Goal: Navigation & Orientation: Find specific page/section

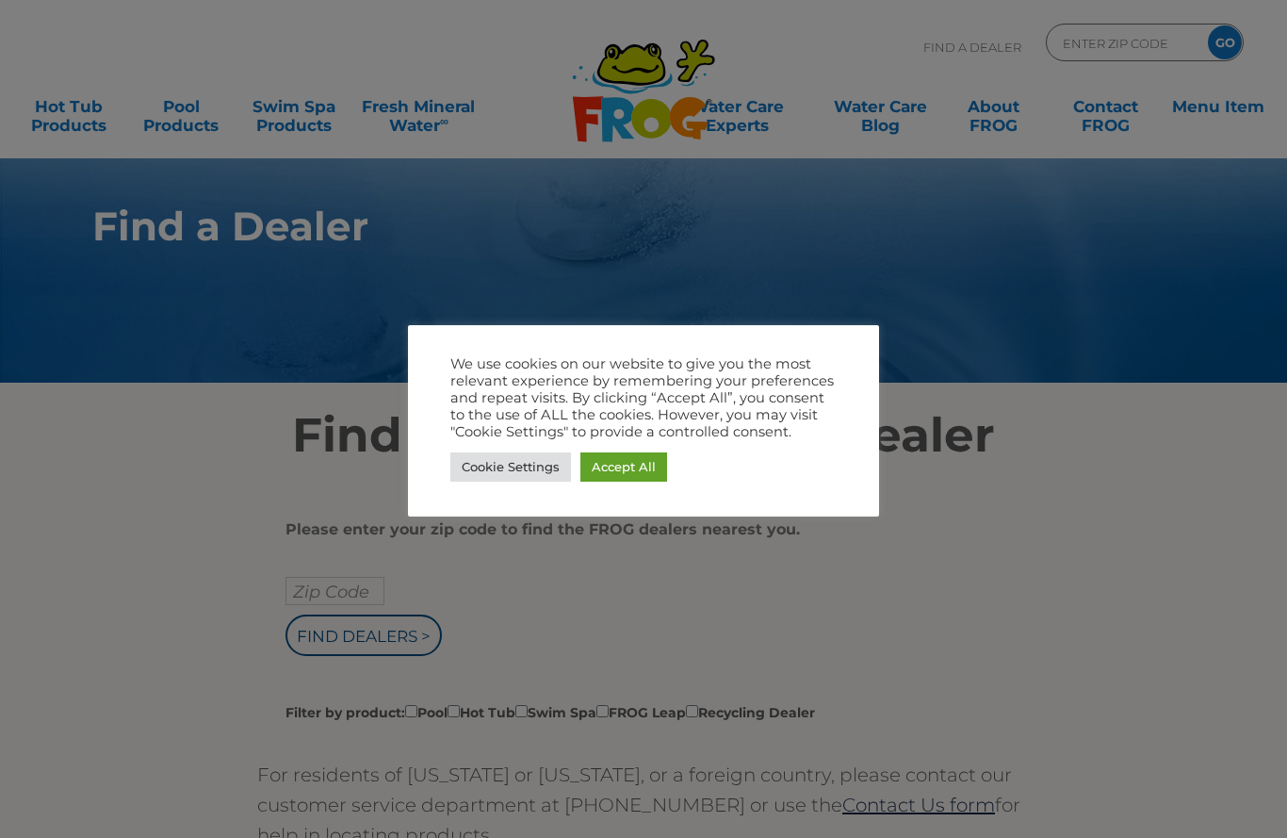
click at [664, 473] on link "Accept All" at bounding box center [624, 466] width 87 height 29
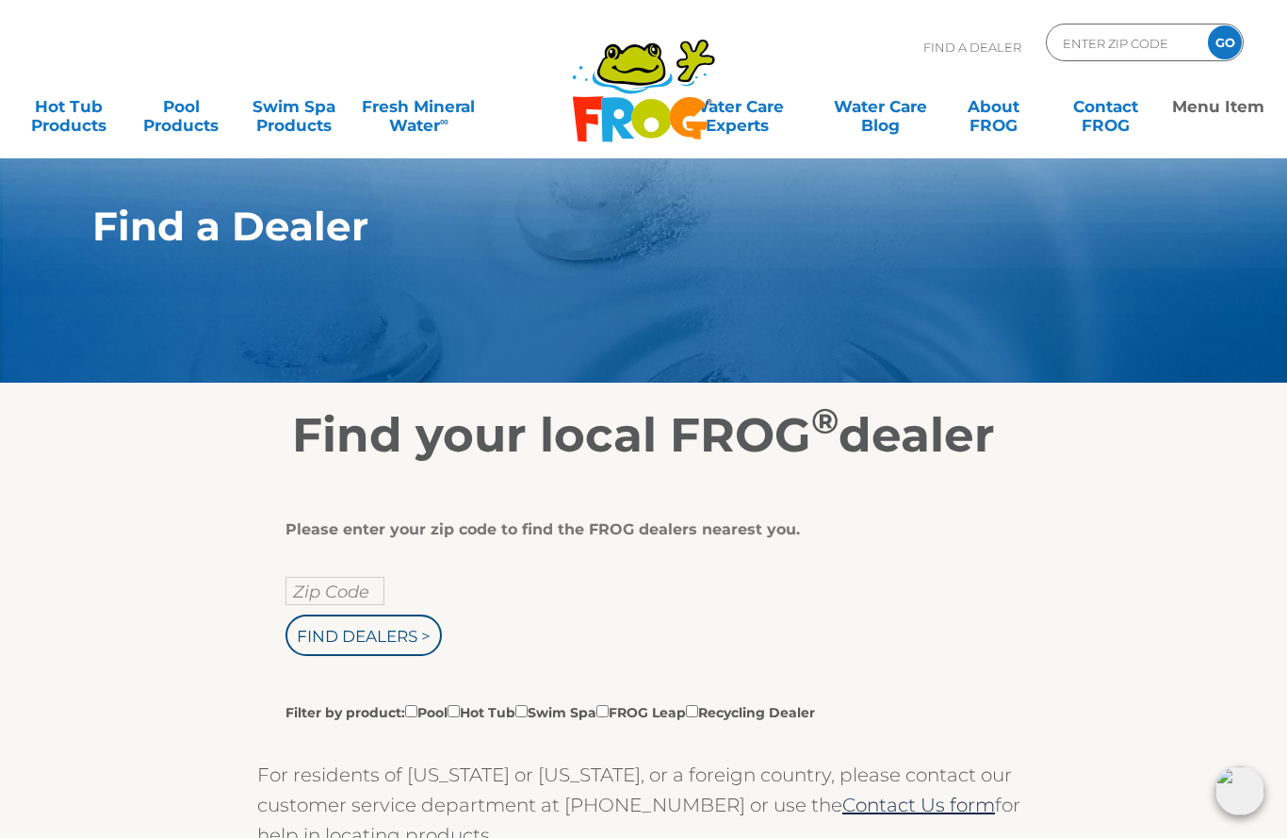
click at [1217, 97] on link "Menu Item" at bounding box center [1219, 107] width 100 height 38
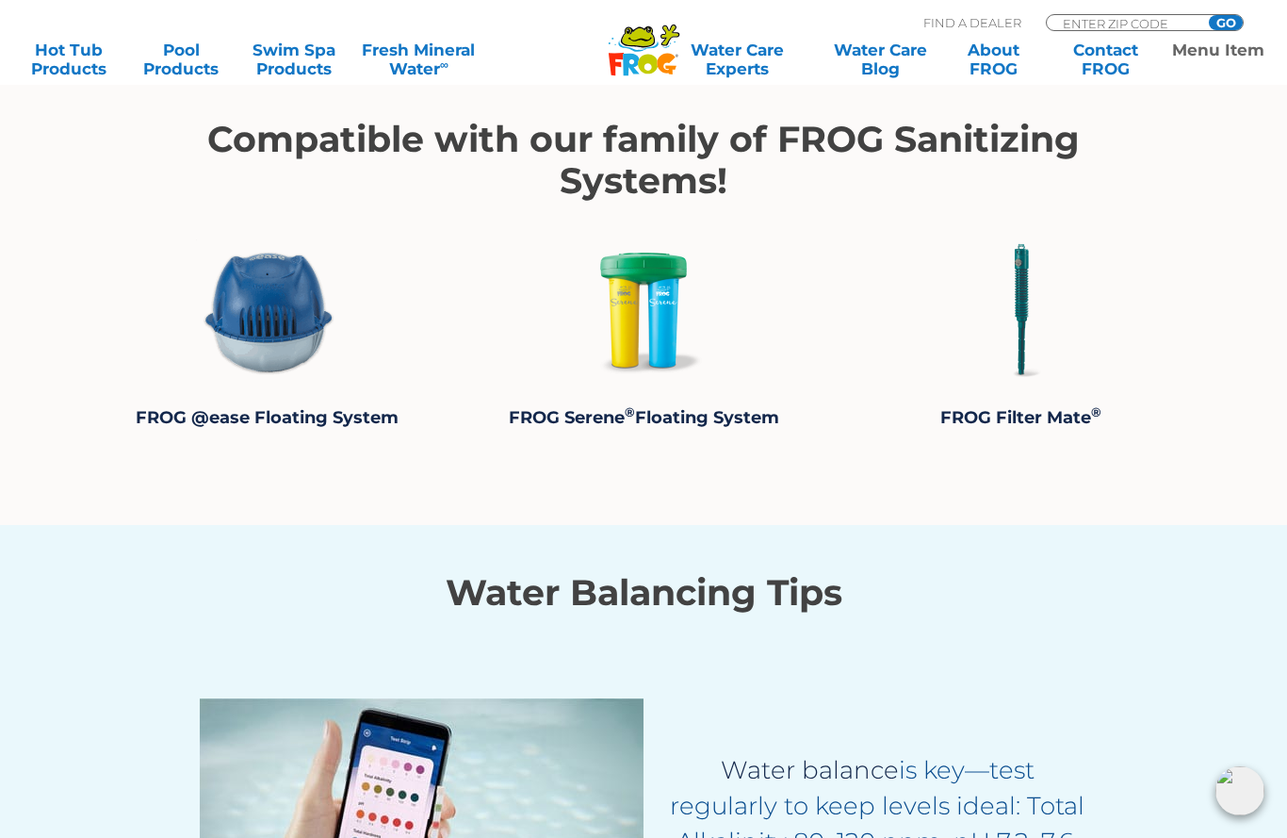
scroll to position [2666, 0]
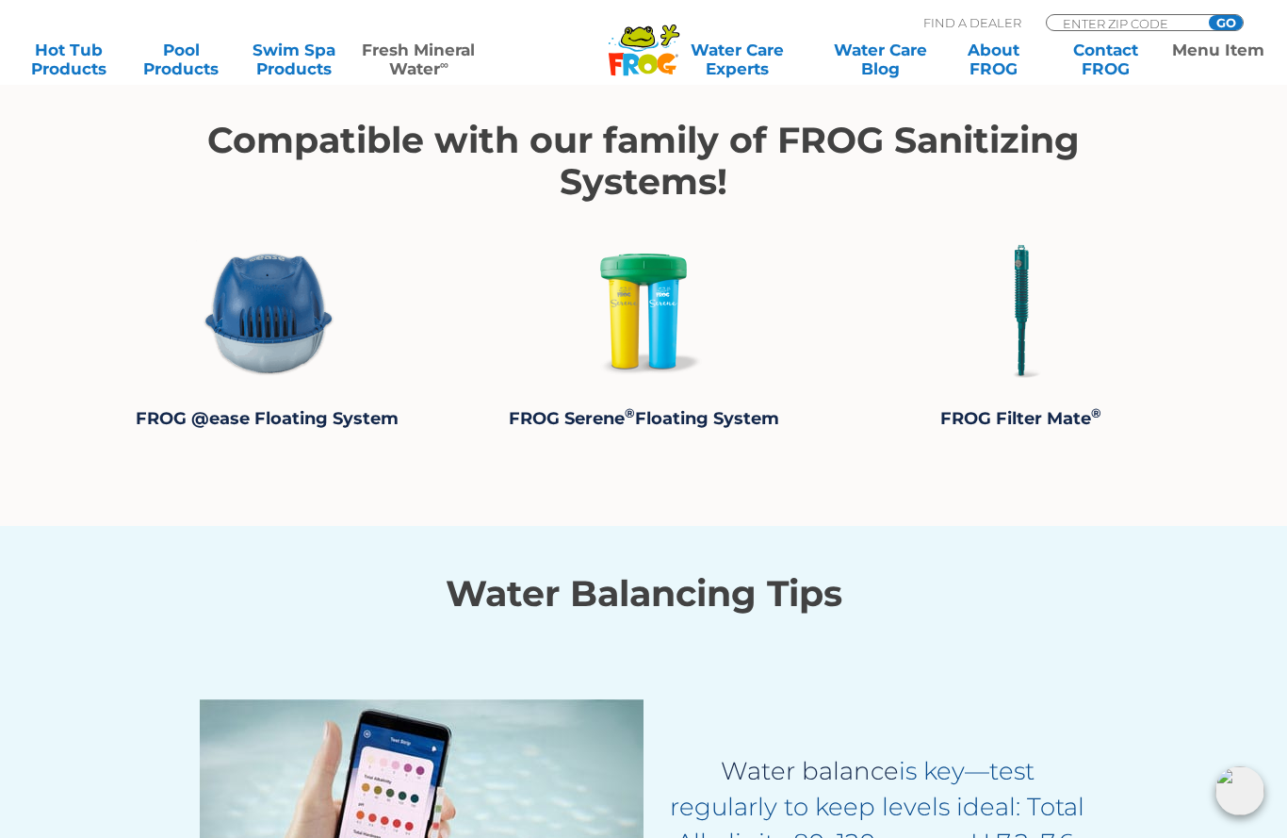
click at [426, 62] on link "Fresh Mineral Water ∞" at bounding box center [418, 60] width 125 height 38
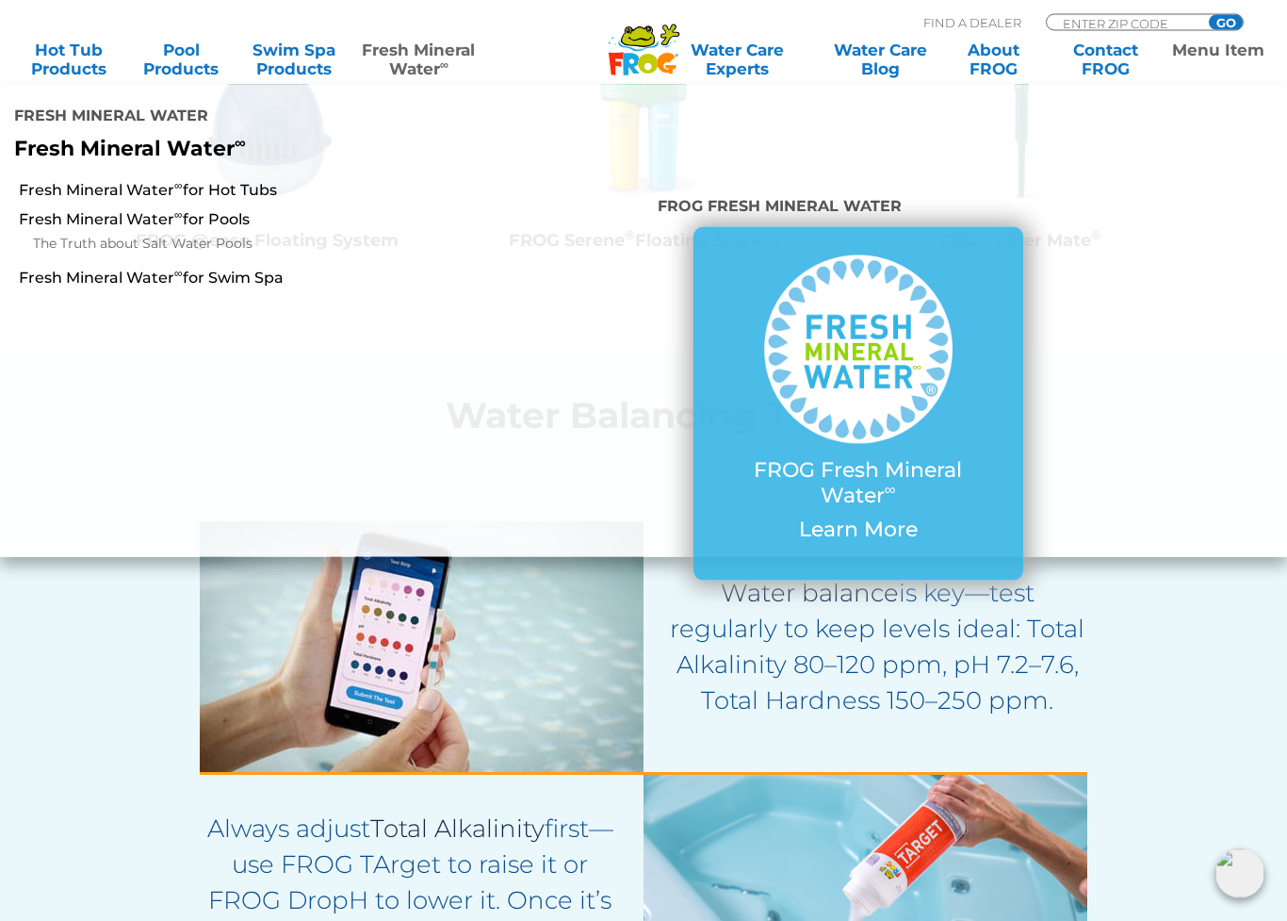
scroll to position [2844, 0]
click at [898, 191] on h4 "FROG Fresh Mineral Water" at bounding box center [858, 208] width 401 height 38
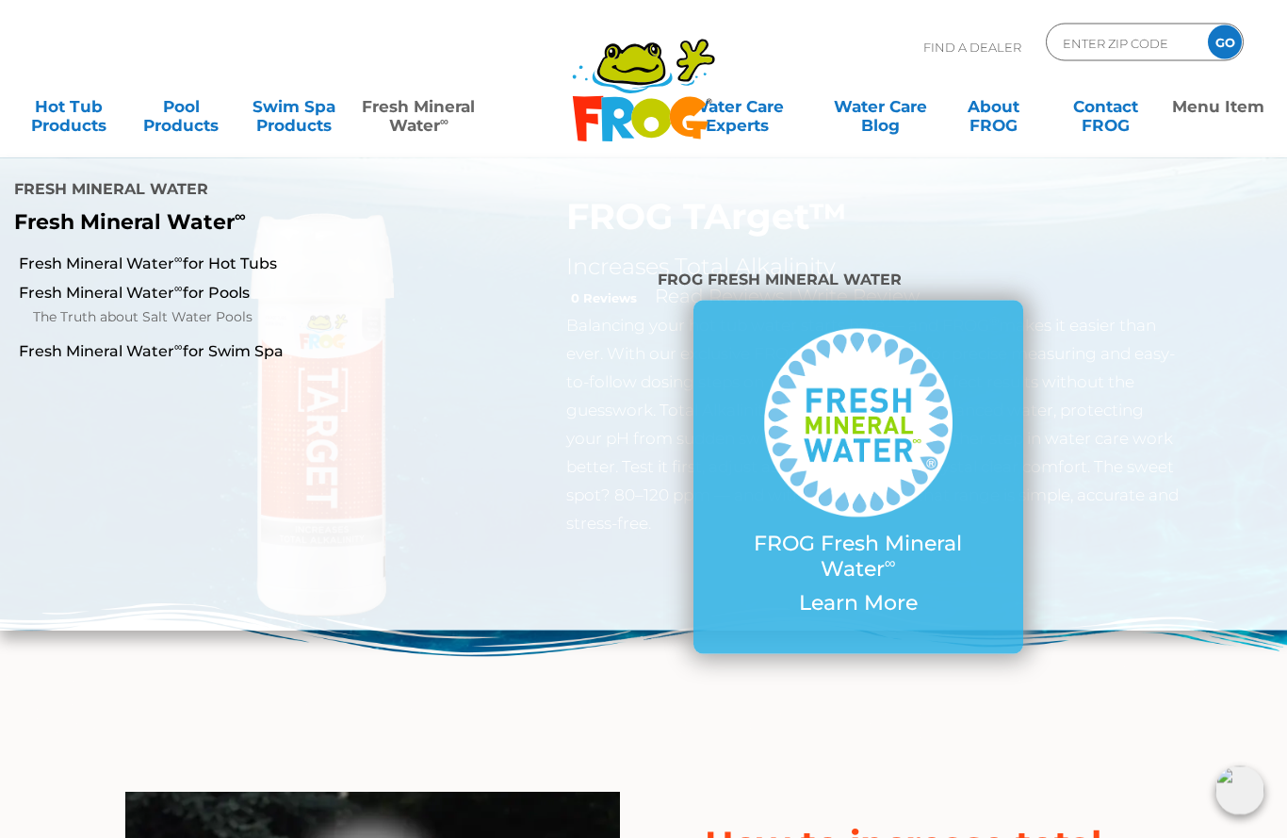
scroll to position [0, 0]
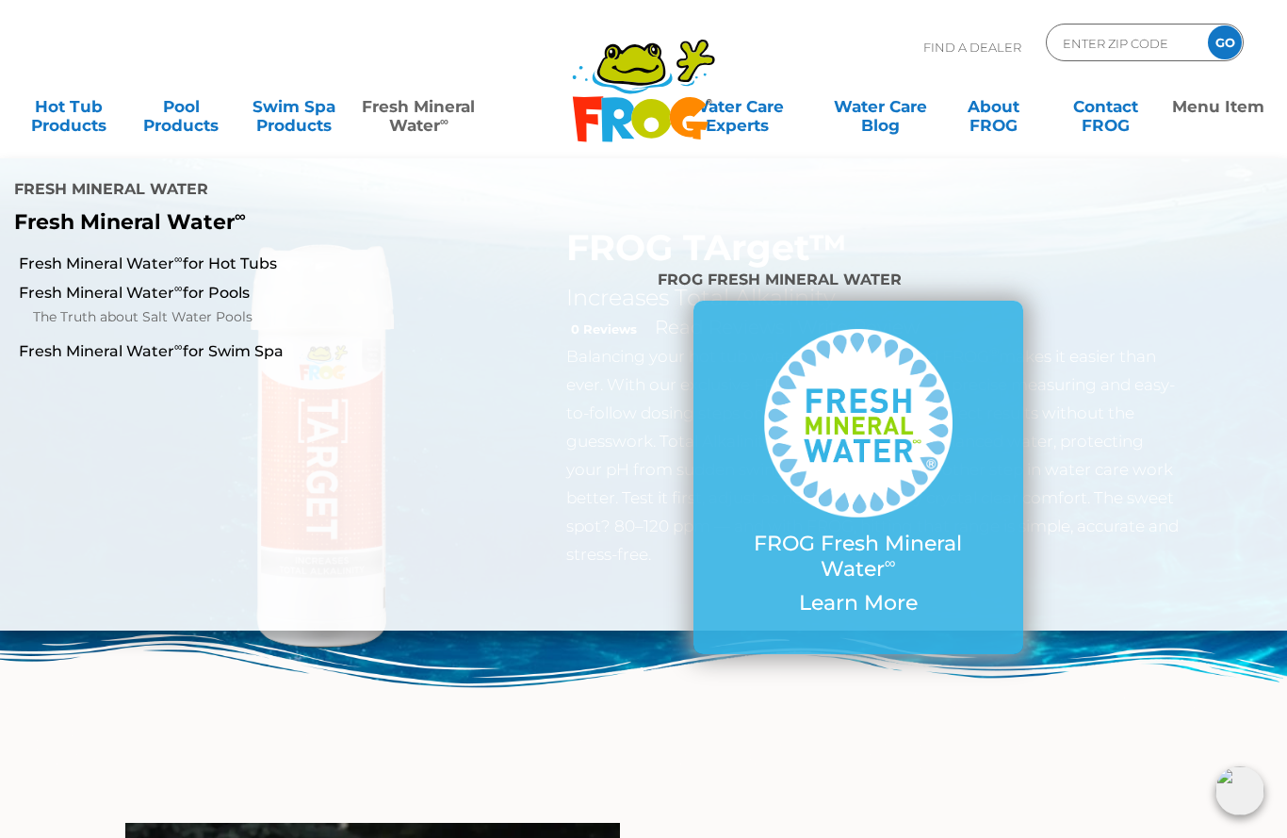
click at [205, 302] on link "Fresh Mineral Water ∞ for Pools" at bounding box center [224, 293] width 410 height 21
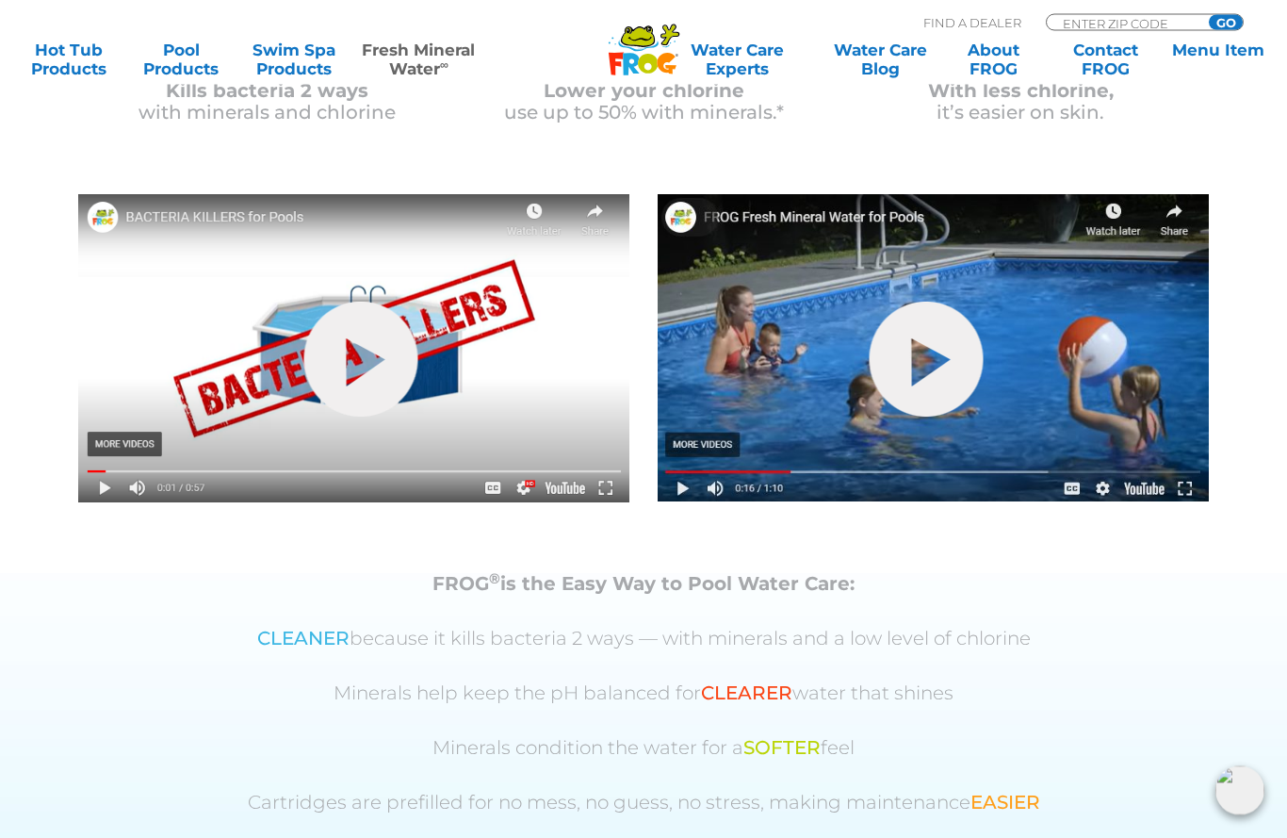
scroll to position [503, 0]
